Goal: Transaction & Acquisition: Download file/media

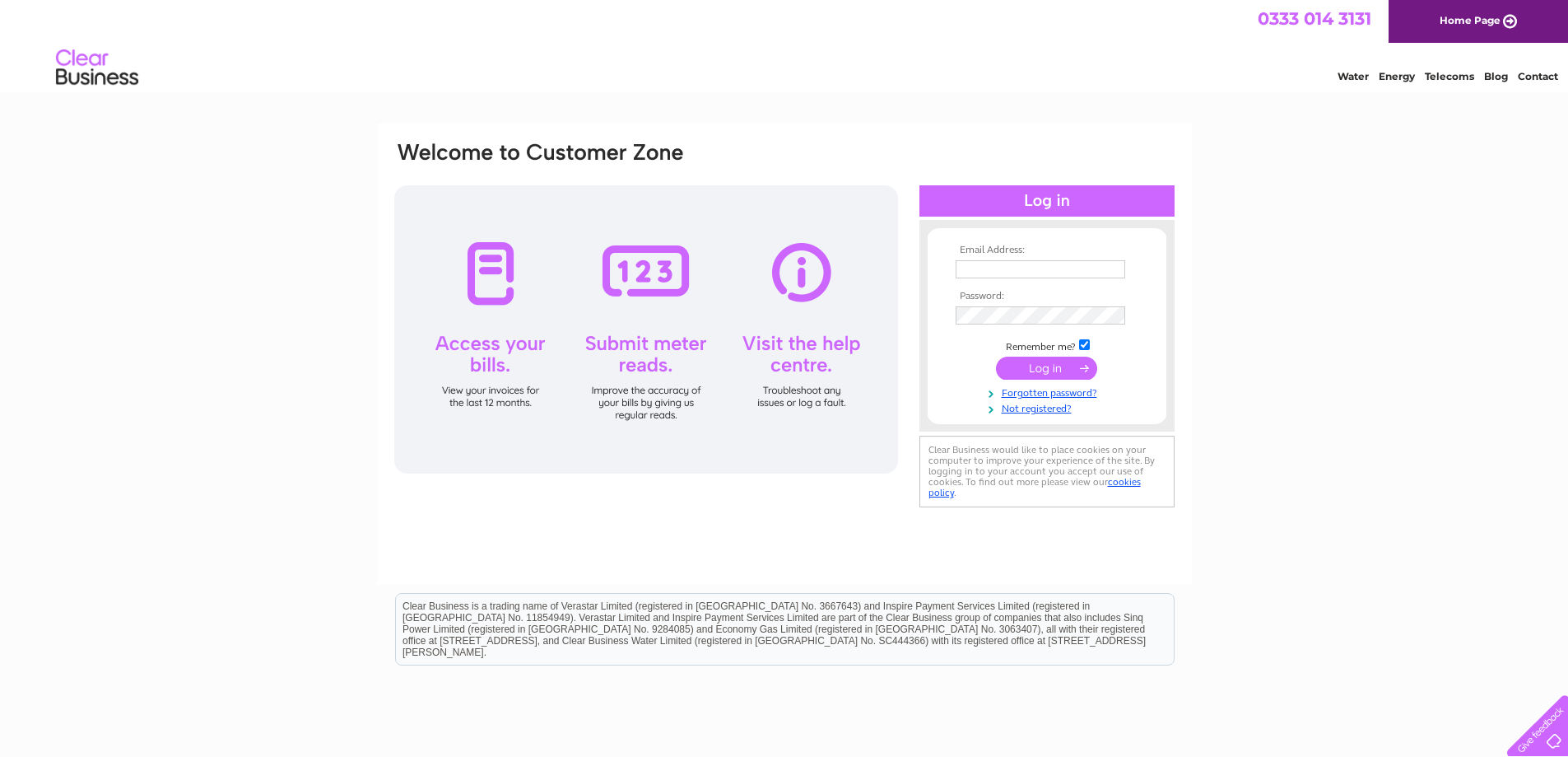
click at [970, 268] on input "text" at bounding box center [1041, 269] width 170 height 19
type input "richard_voakes@outlook.com"
click at [1095, 366] on input "submit" at bounding box center [1046, 368] width 101 height 23
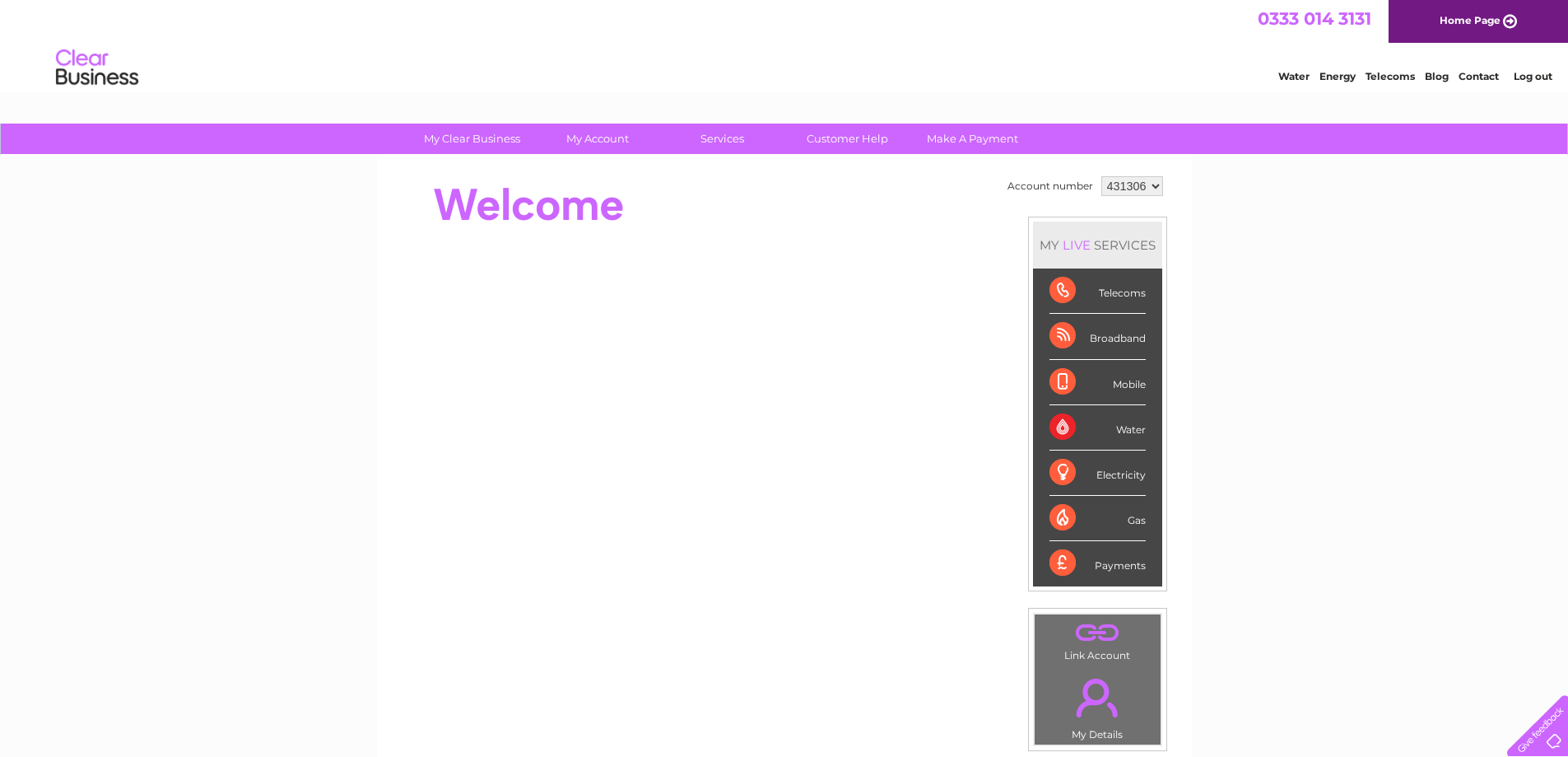
click at [1145, 189] on select "431306" at bounding box center [1133, 186] width 62 height 20
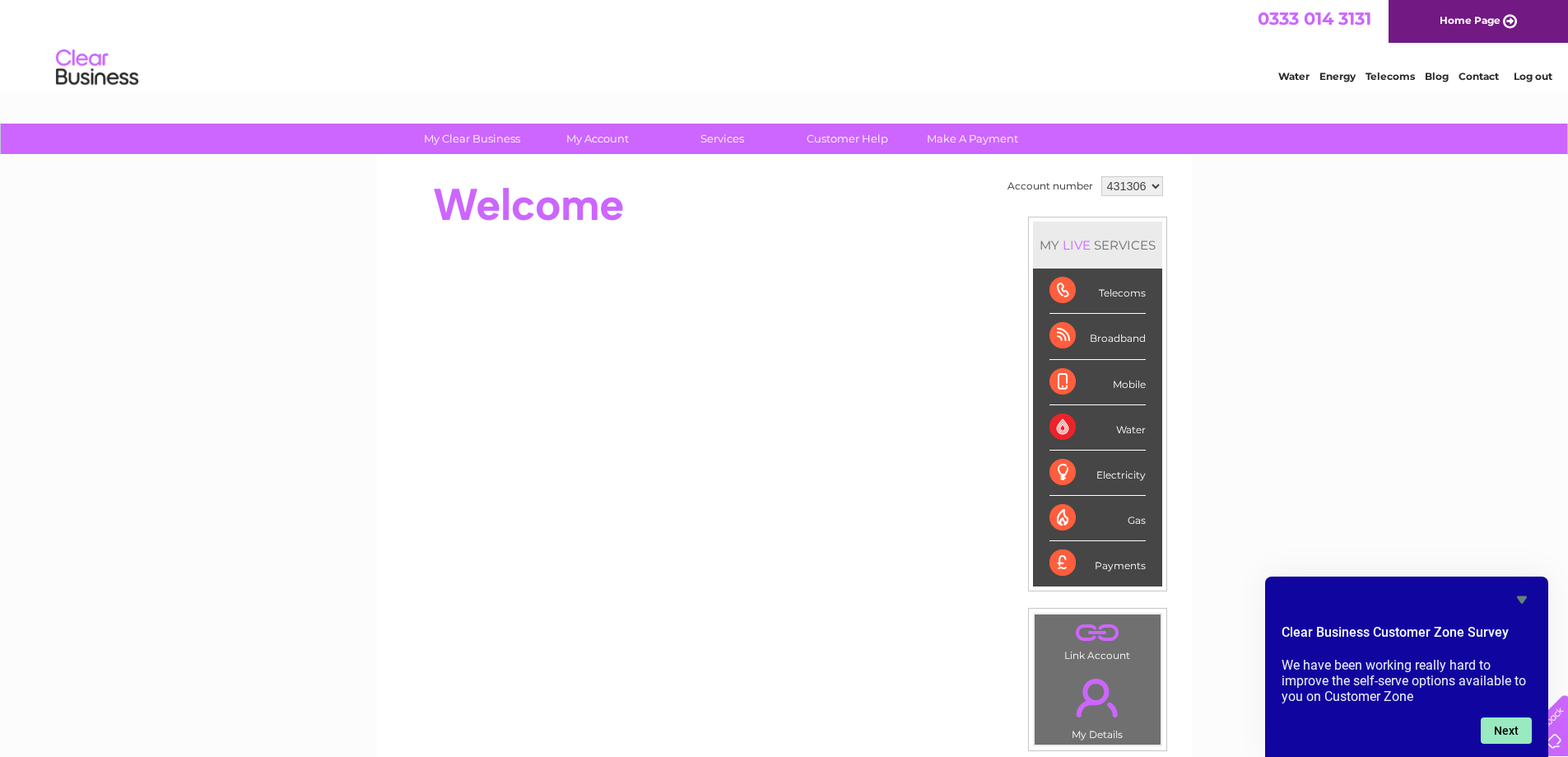
click at [1510, 734] on button "Next" at bounding box center [1506, 730] width 51 height 26
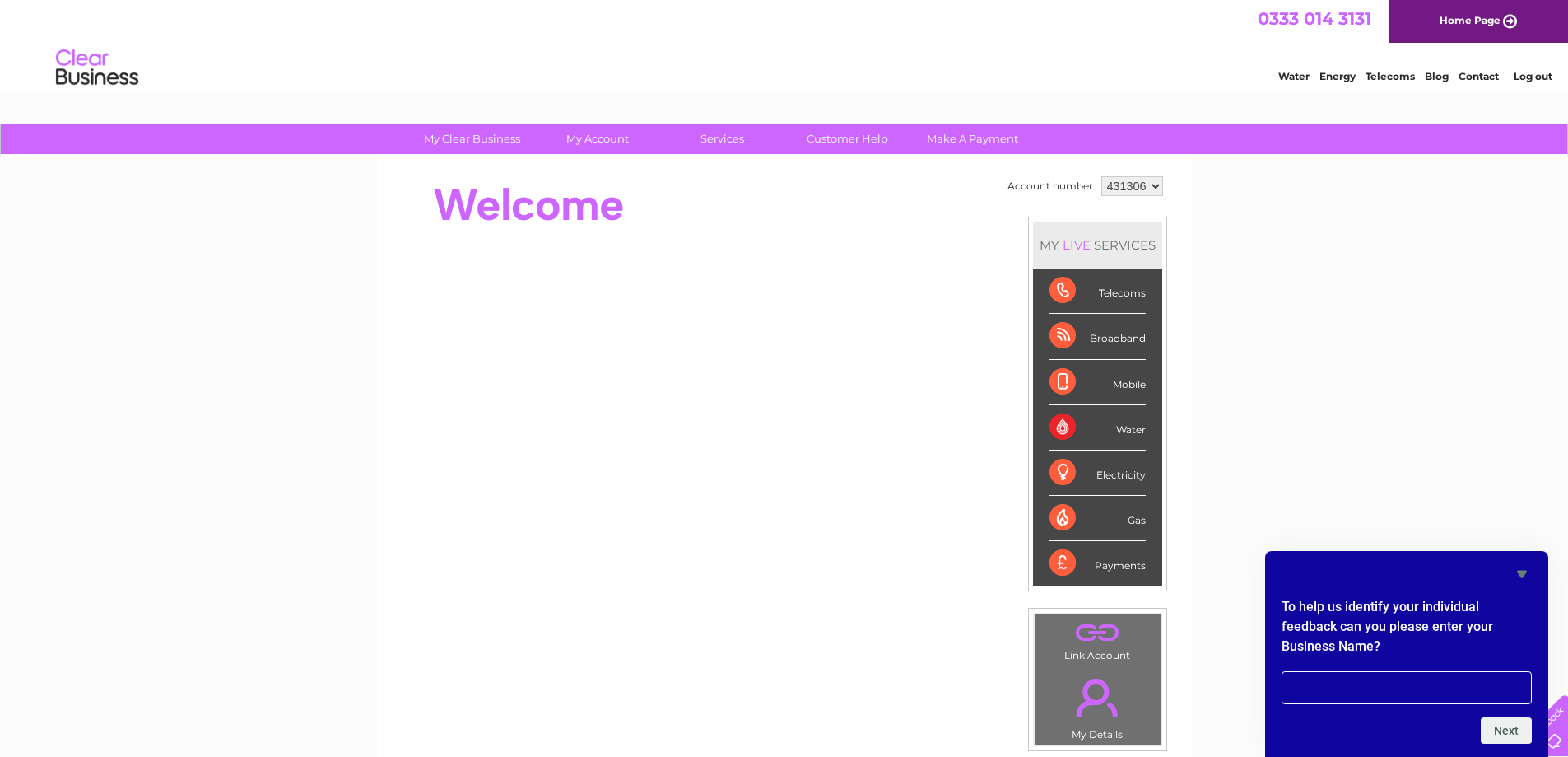
click at [1524, 574] on icon "Hide survey" at bounding box center [1522, 575] width 10 height 7
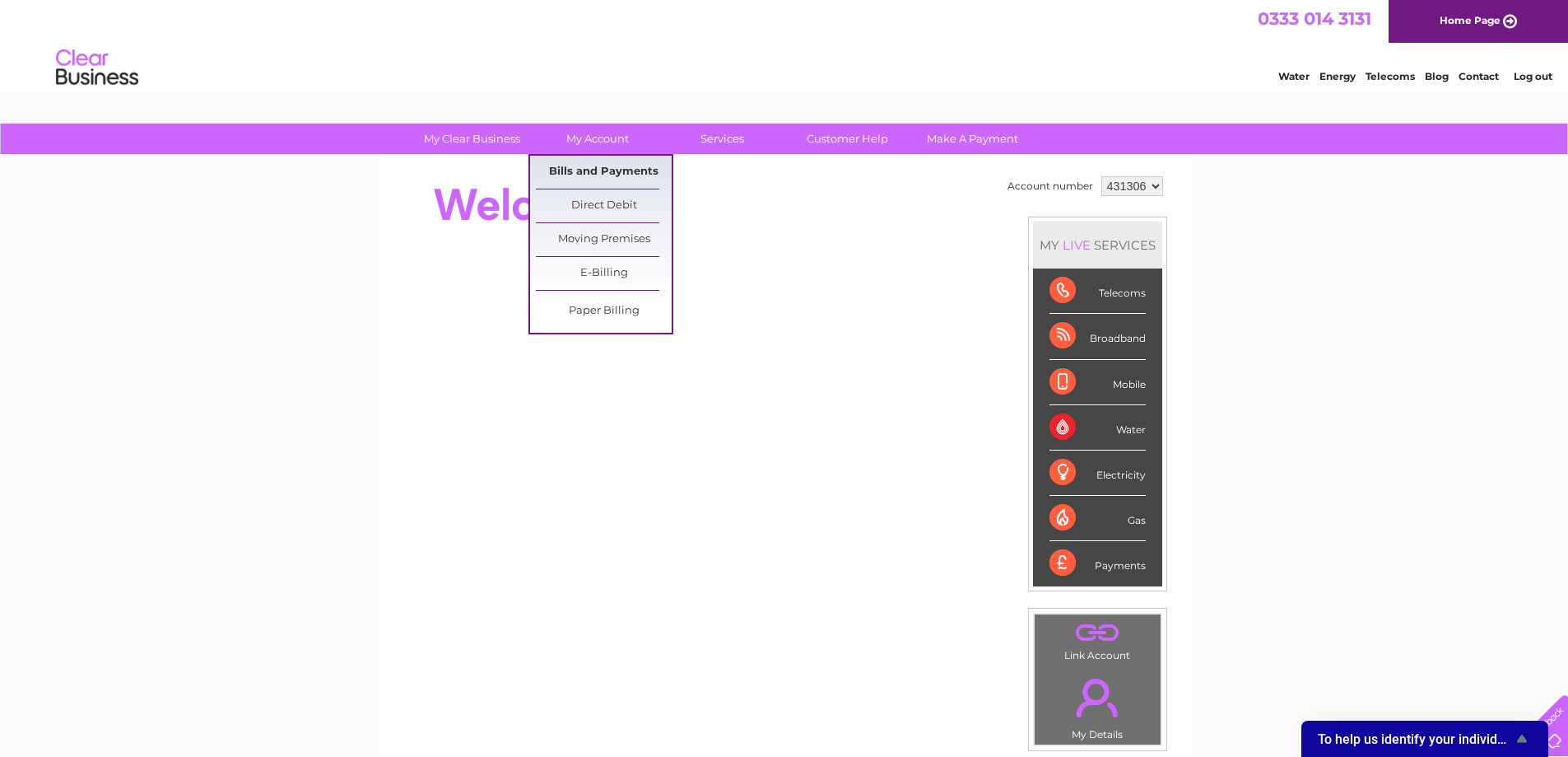
click at [638, 169] on link "Bills and Payments" at bounding box center [603, 172] width 136 height 33
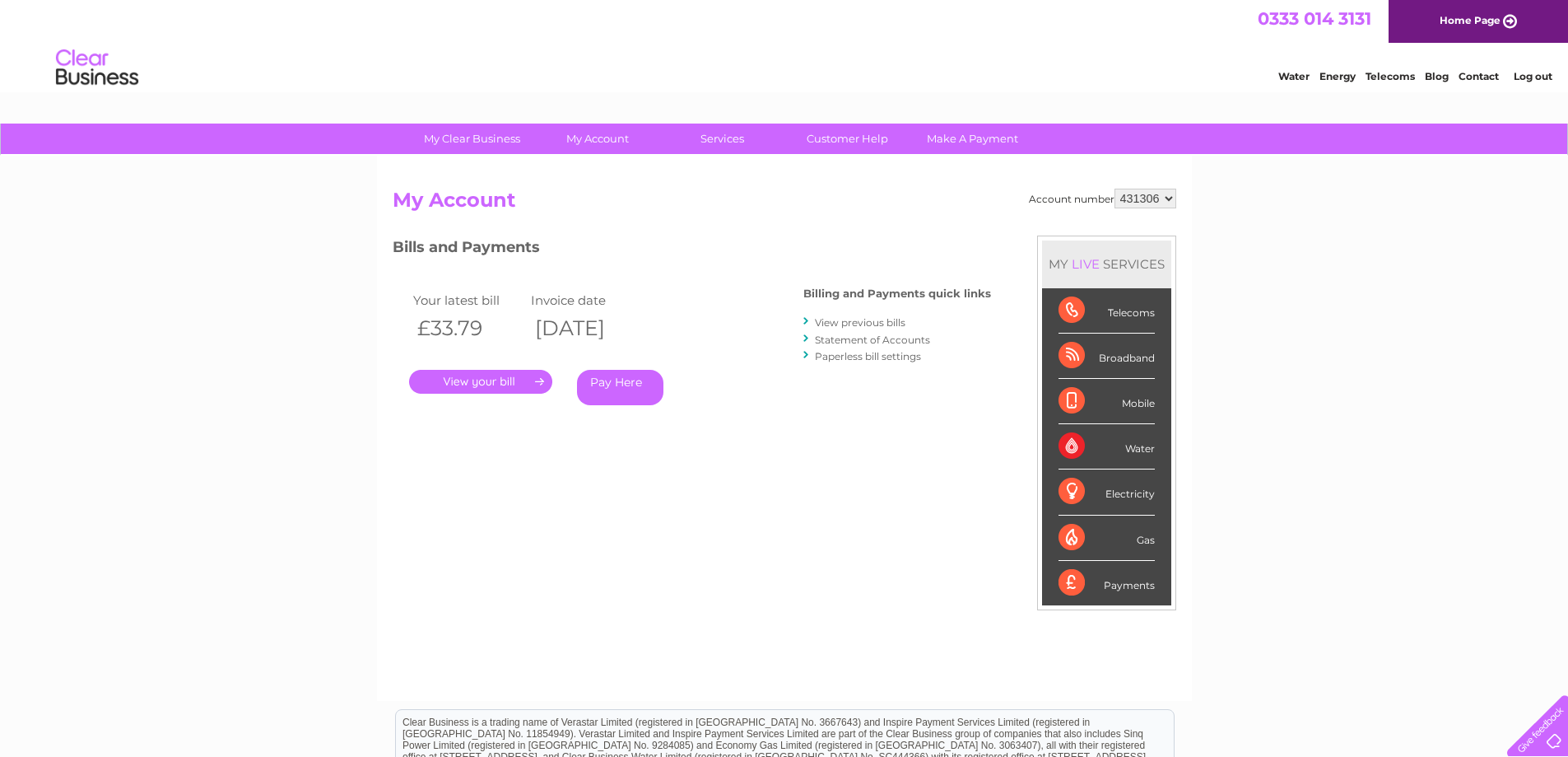
click at [865, 323] on link "View previous bills" at bounding box center [861, 322] width 91 height 12
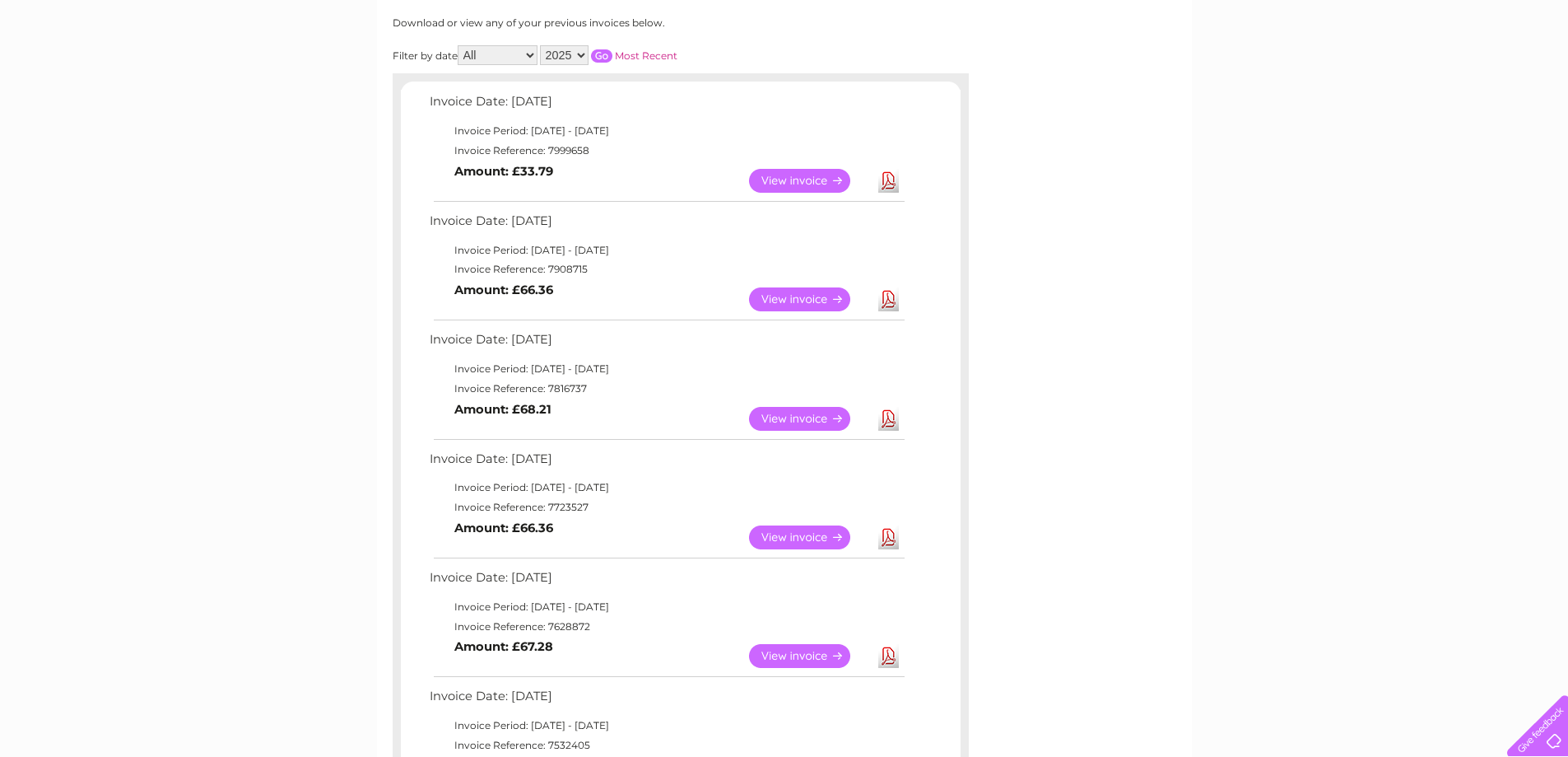
scroll to position [247, 0]
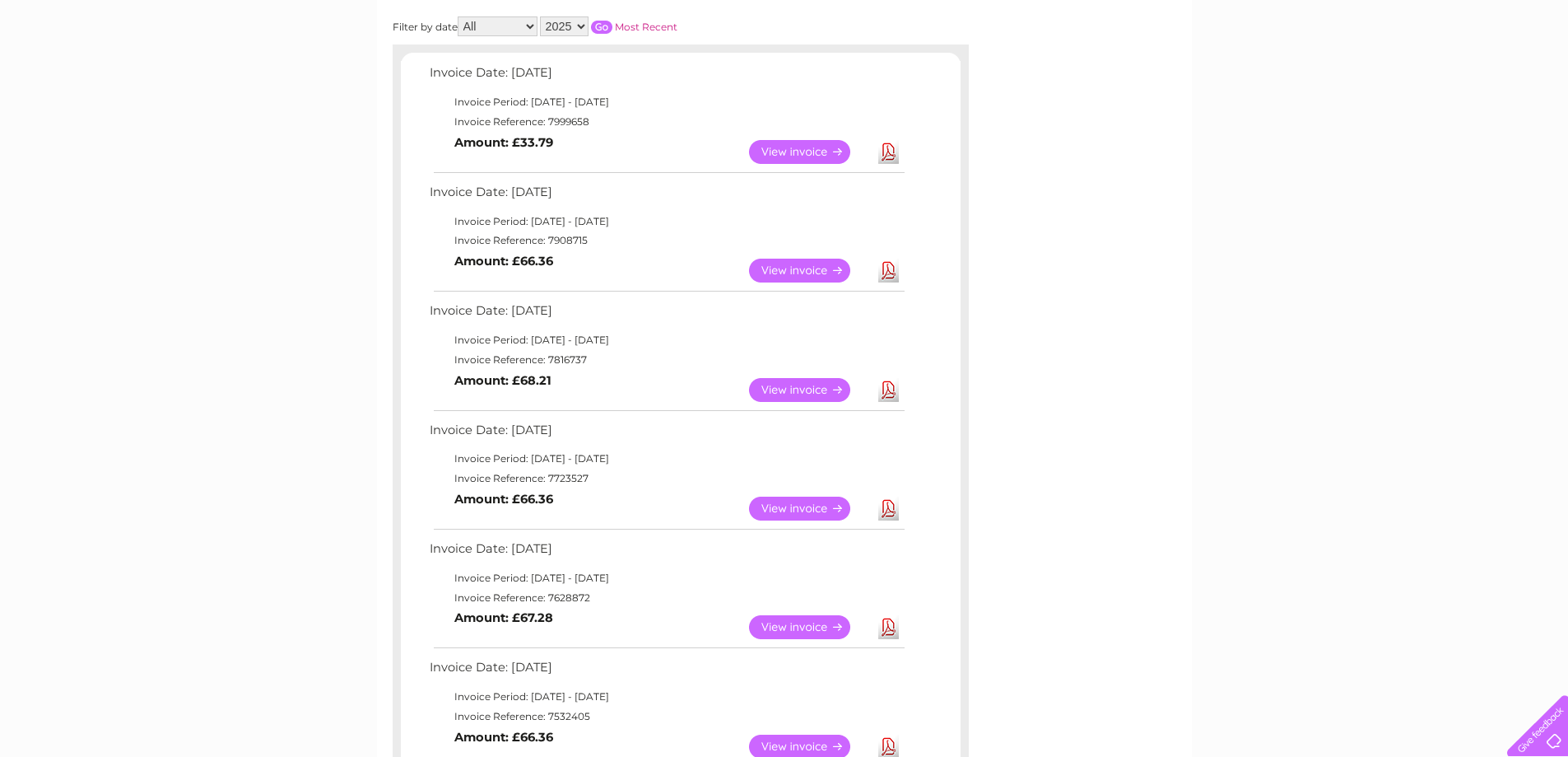
click at [891, 508] on link "Download" at bounding box center [888, 509] width 20 height 24
click at [897, 386] on link "Download" at bounding box center [888, 390] width 20 height 24
click at [891, 275] on link "Download" at bounding box center [888, 270] width 20 height 24
click at [890, 156] on link "Download" at bounding box center [888, 152] width 20 height 24
click at [1325, 302] on div "My Clear Business Login Details My Details My Preferences Link Account My Accou…" at bounding box center [784, 624] width 1568 height 1495
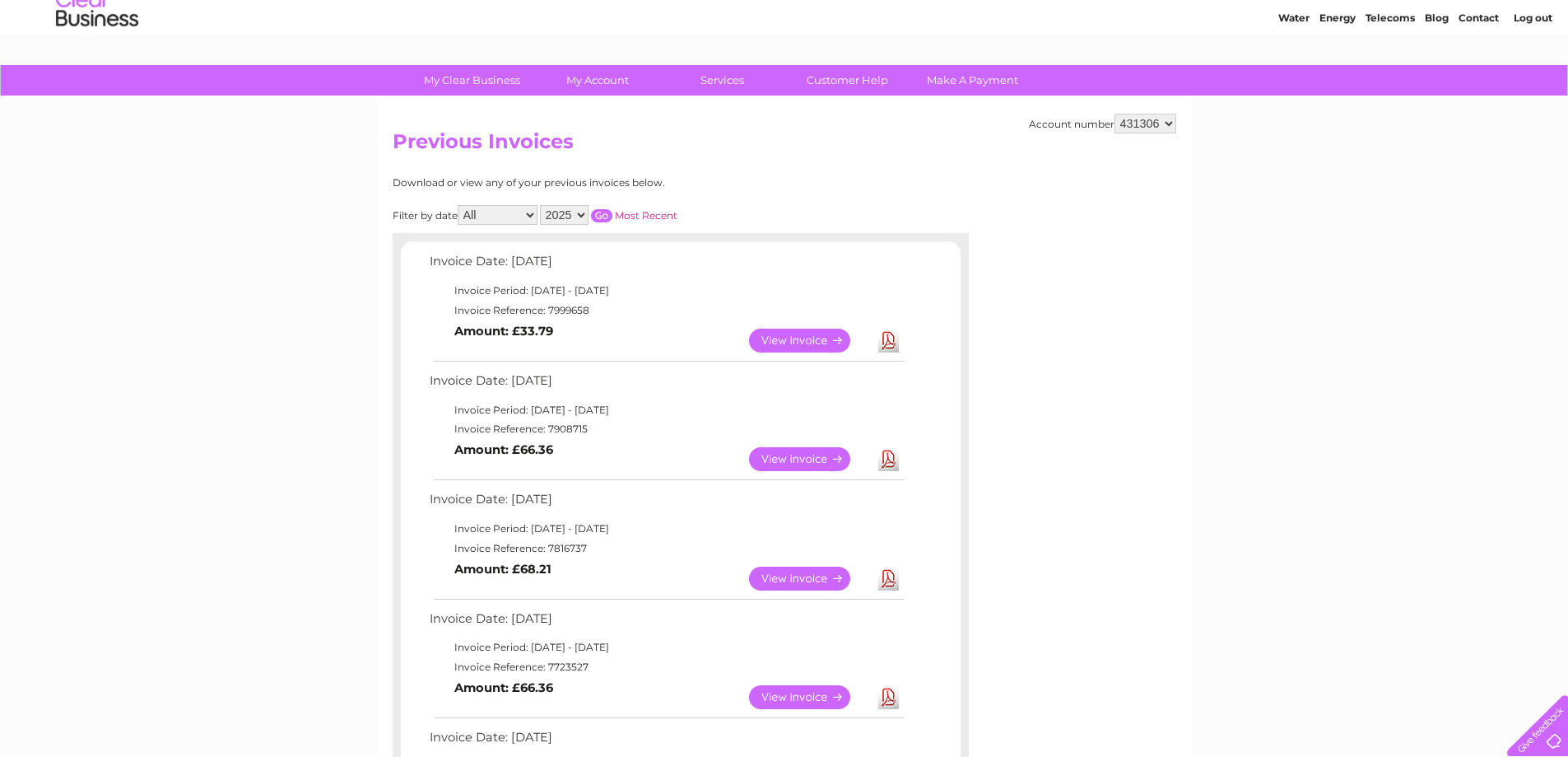
scroll to position [83, 0]
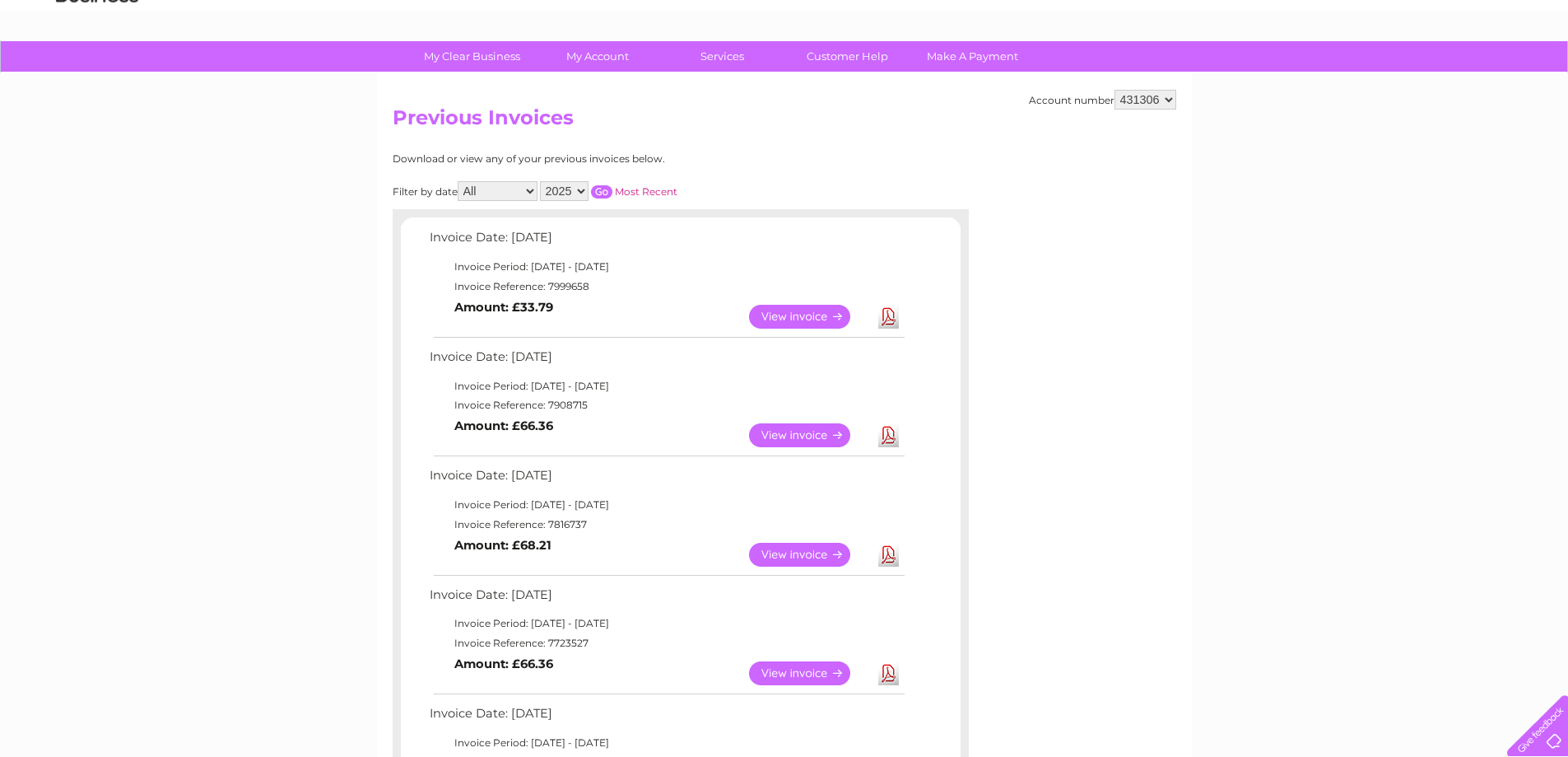
click at [890, 673] on link "Download" at bounding box center [888, 673] width 20 height 24
